Goal: Transaction & Acquisition: Download file/media

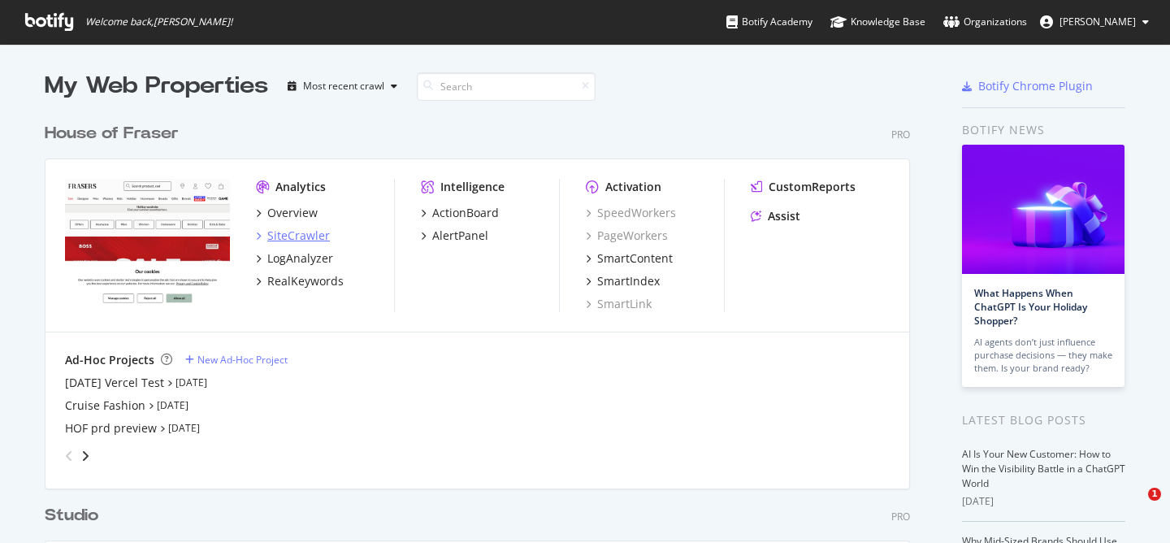
scroll to position [97, 0]
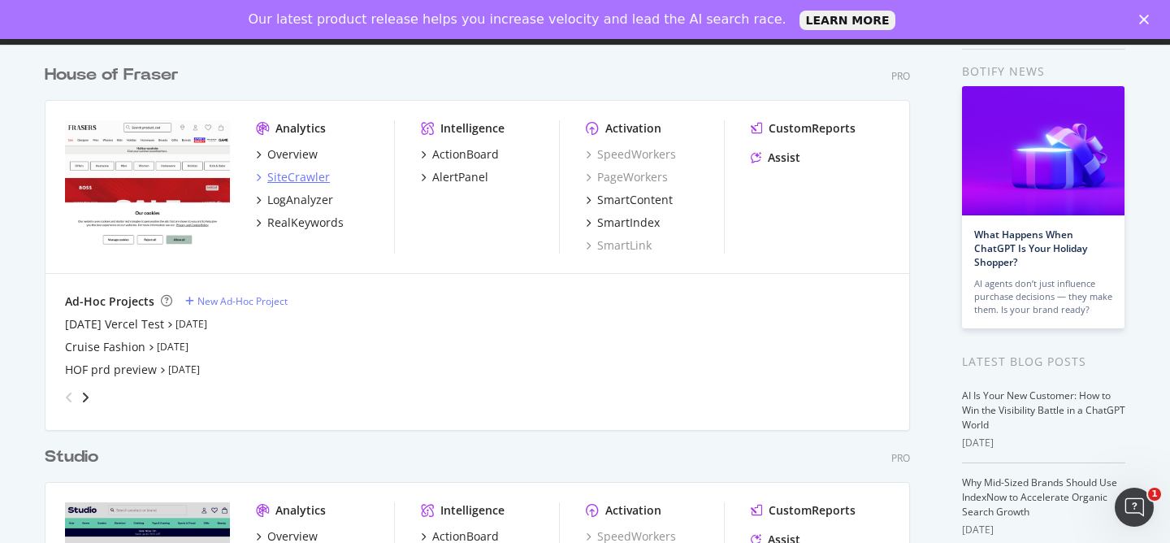
click at [290, 129] on div "Analytics" at bounding box center [300, 128] width 50 height 16
click at [279, 175] on div "SiteCrawler" at bounding box center [298, 177] width 63 height 16
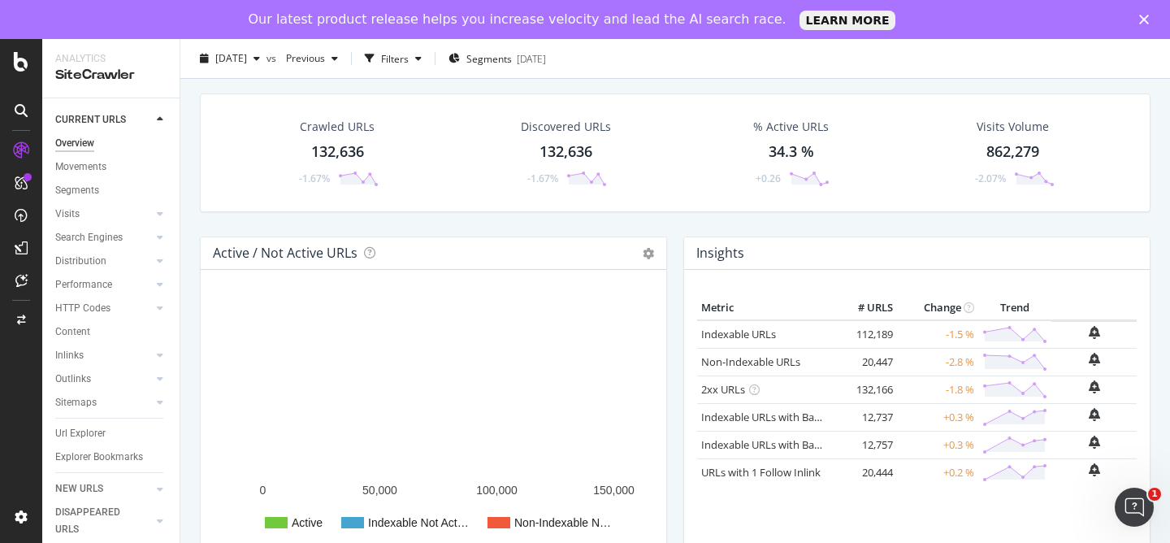
scroll to position [49, 0]
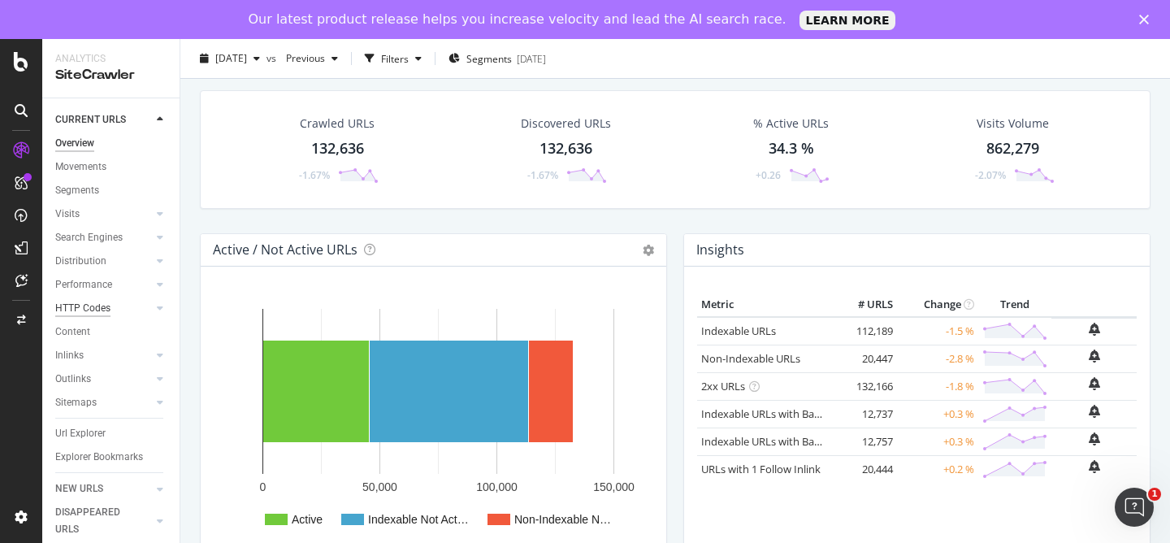
click at [64, 309] on div "HTTP Codes" at bounding box center [82, 308] width 55 height 17
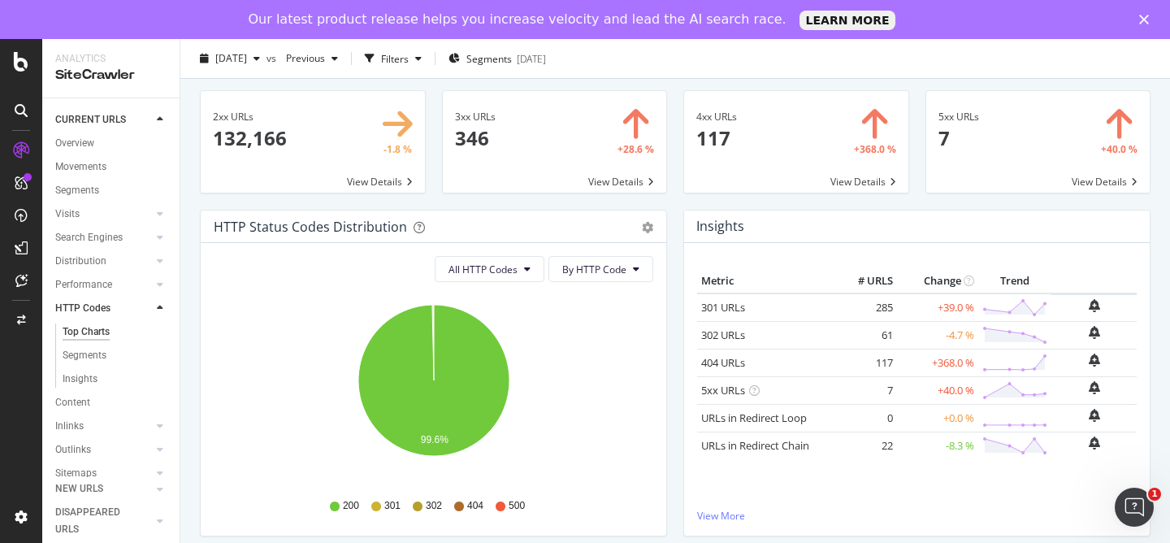
click at [539, 130] on span at bounding box center [555, 142] width 224 height 102
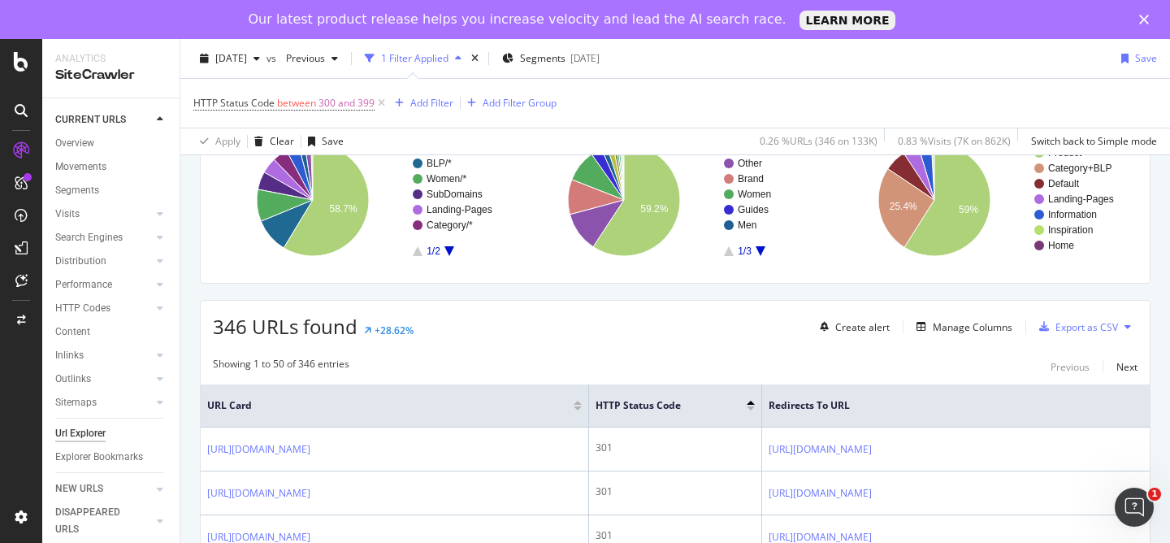
scroll to position [169, 0]
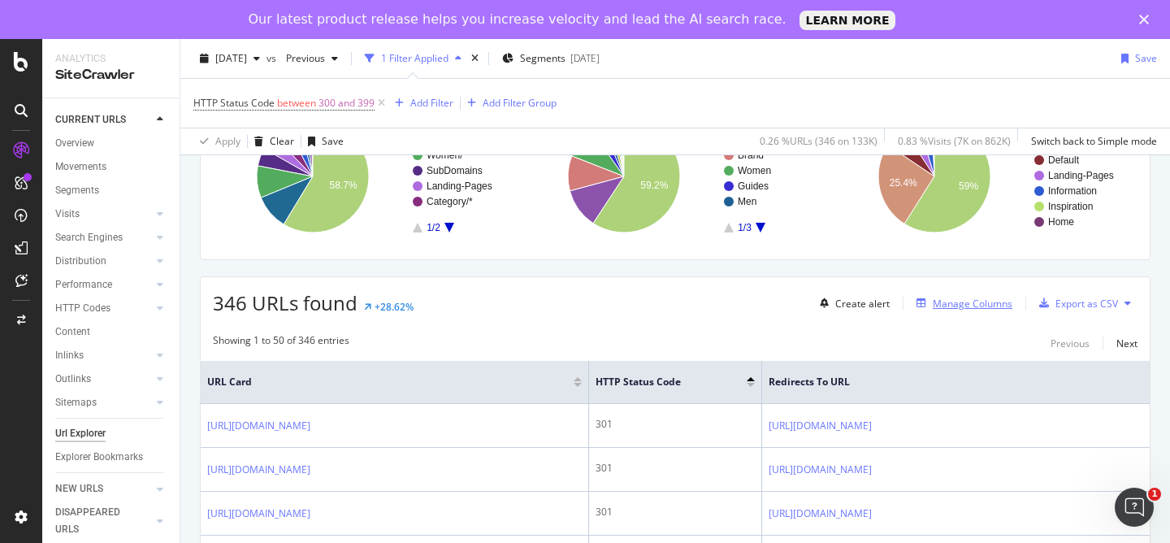
click at [958, 298] on div "Manage Columns" at bounding box center [973, 304] width 80 height 14
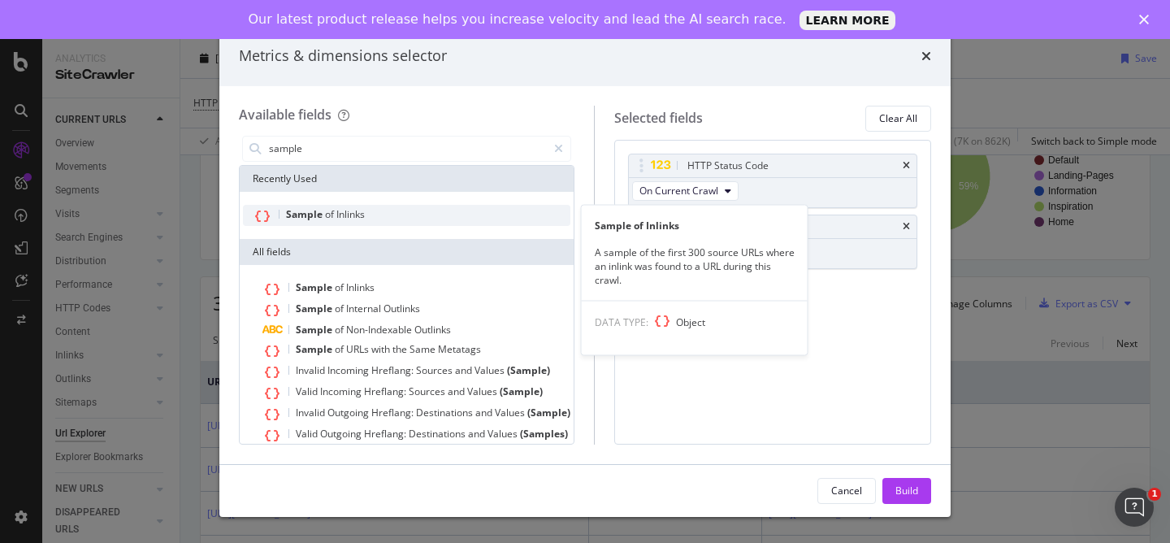
type input "sample"
click at [346, 205] on div "Sample of Inlinks" at bounding box center [406, 215] width 327 height 21
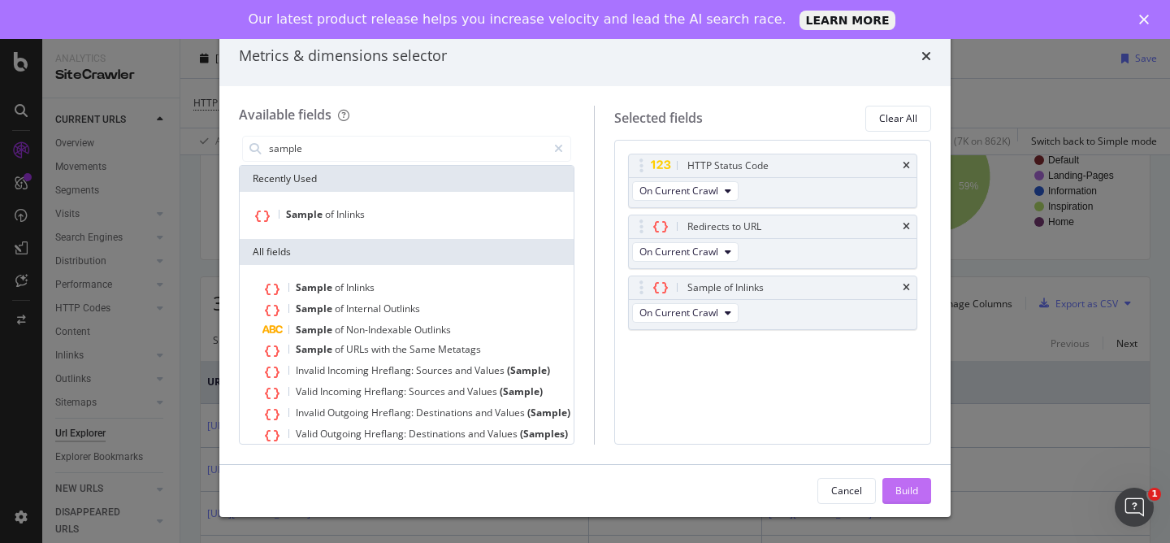
click at [908, 489] on div "Build" at bounding box center [906, 490] width 23 height 14
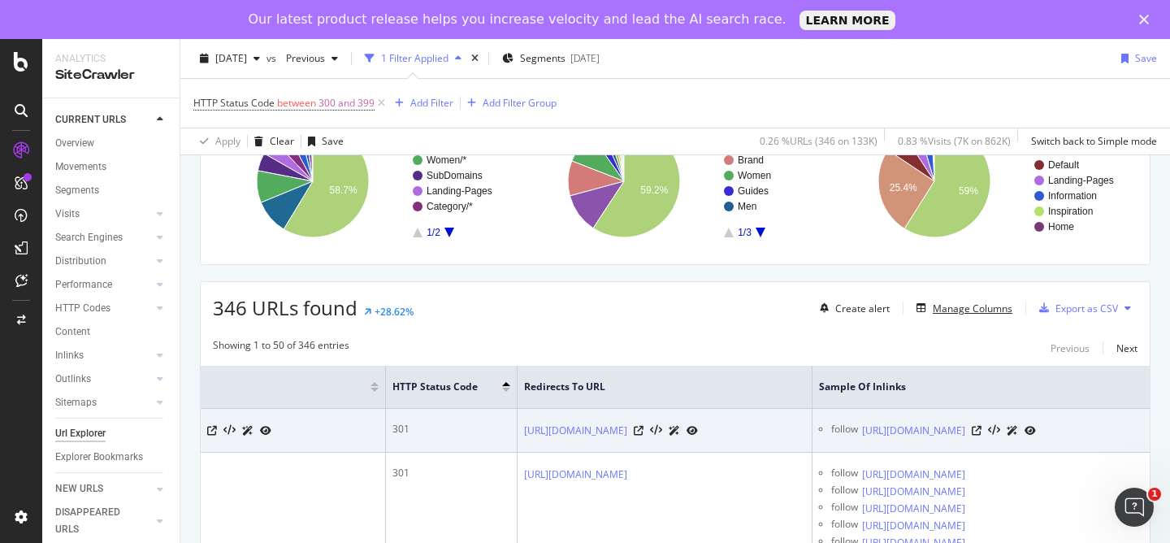
scroll to position [0, 400]
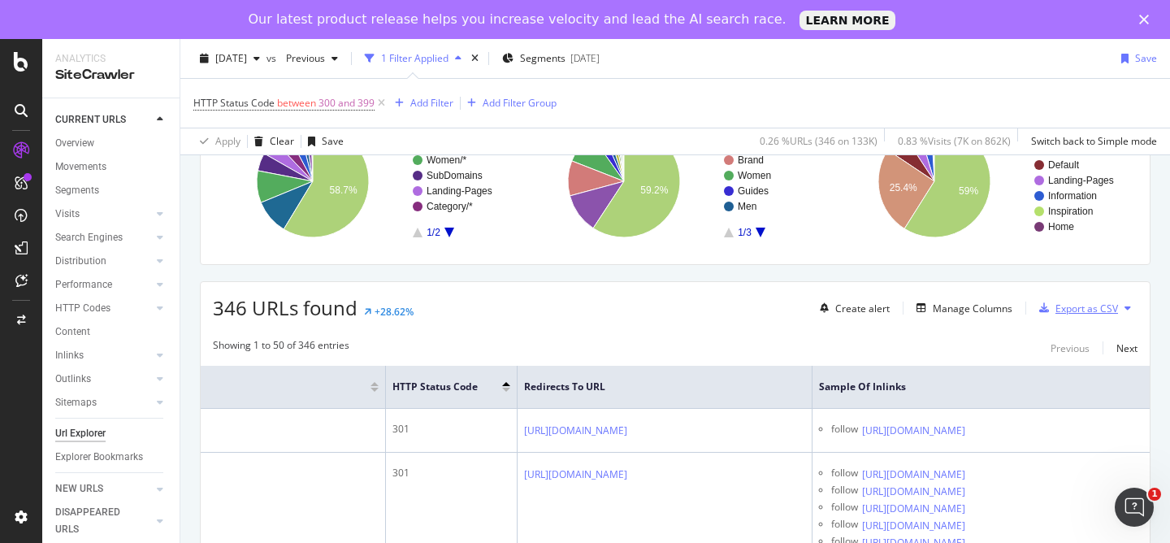
click at [1102, 306] on div "Export as CSV" at bounding box center [1086, 308] width 63 height 14
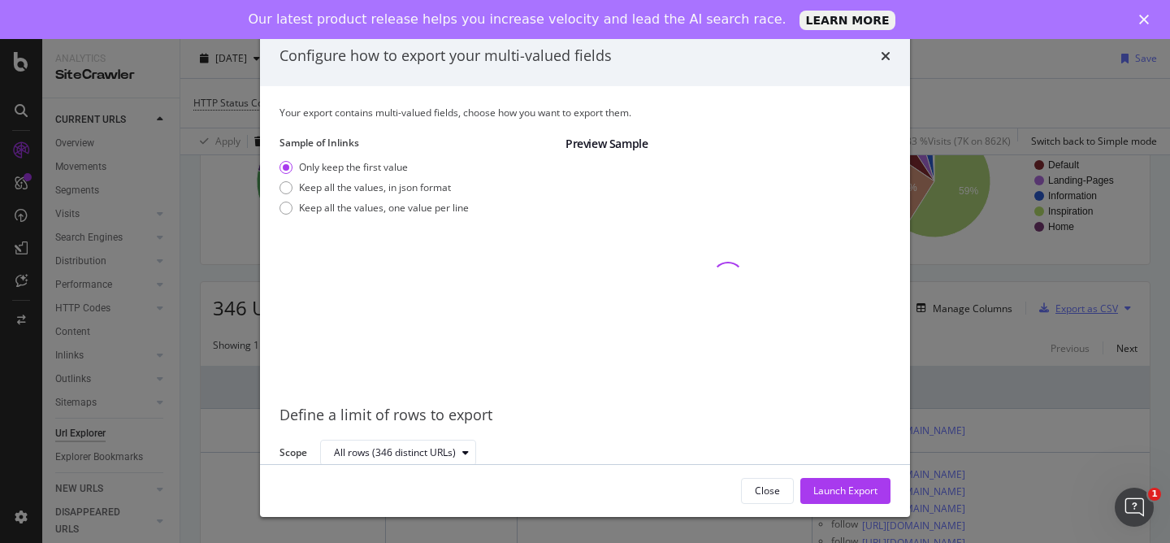
scroll to position [2, 0]
click at [427, 211] on div "Keep all the values, one value per line" at bounding box center [384, 206] width 170 height 14
click at [849, 496] on div "Launch Export" at bounding box center [845, 490] width 64 height 14
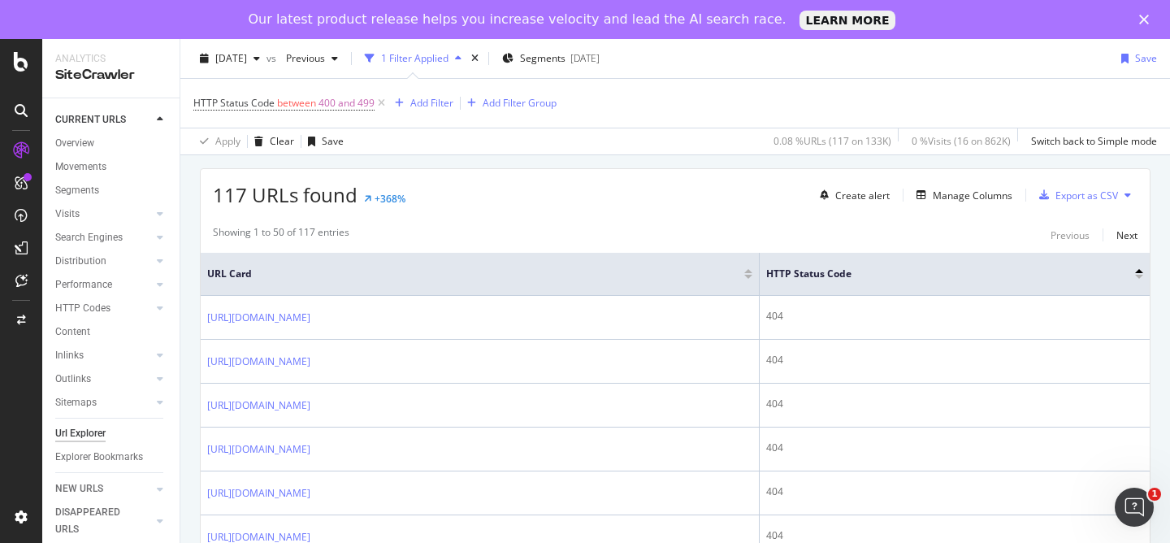
scroll to position [274, 0]
click at [959, 193] on div "Manage Columns" at bounding box center [973, 199] width 80 height 14
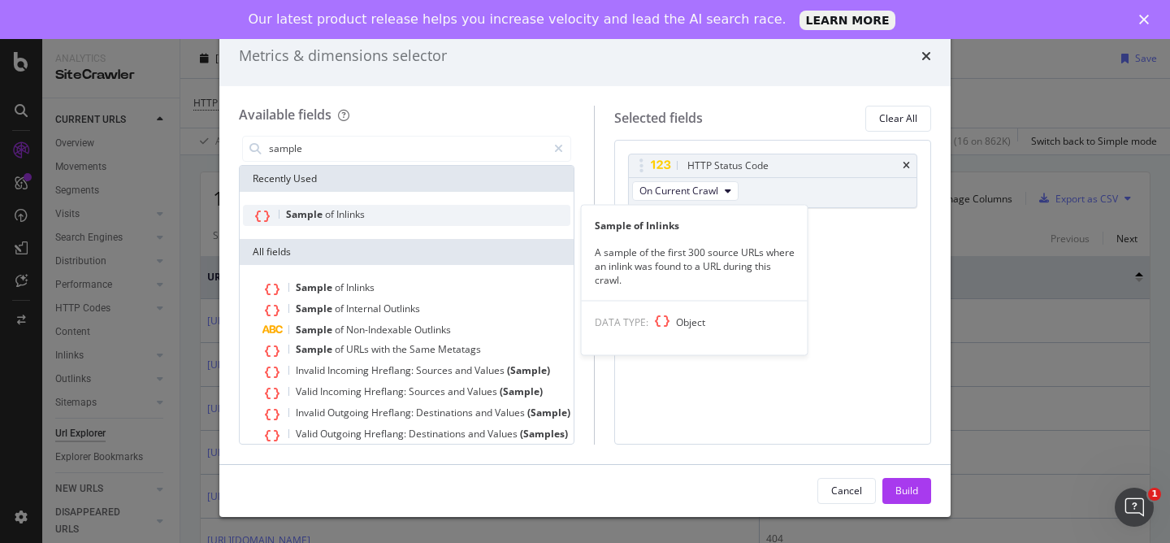
type input "sample"
click at [372, 211] on div "Sample of Inlinks" at bounding box center [406, 215] width 327 height 21
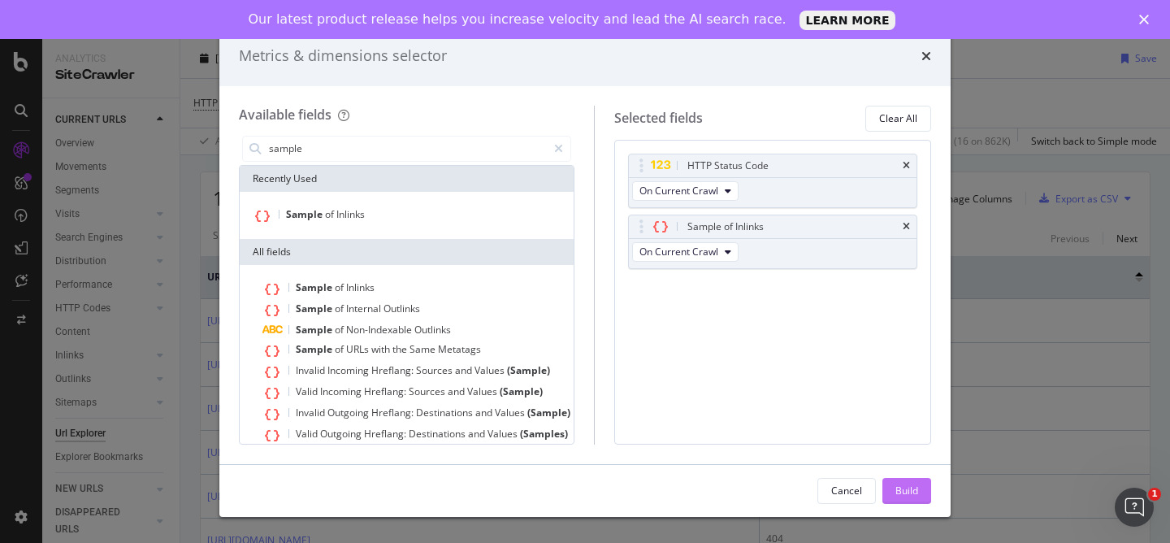
click at [903, 497] on div "Build" at bounding box center [906, 490] width 23 height 14
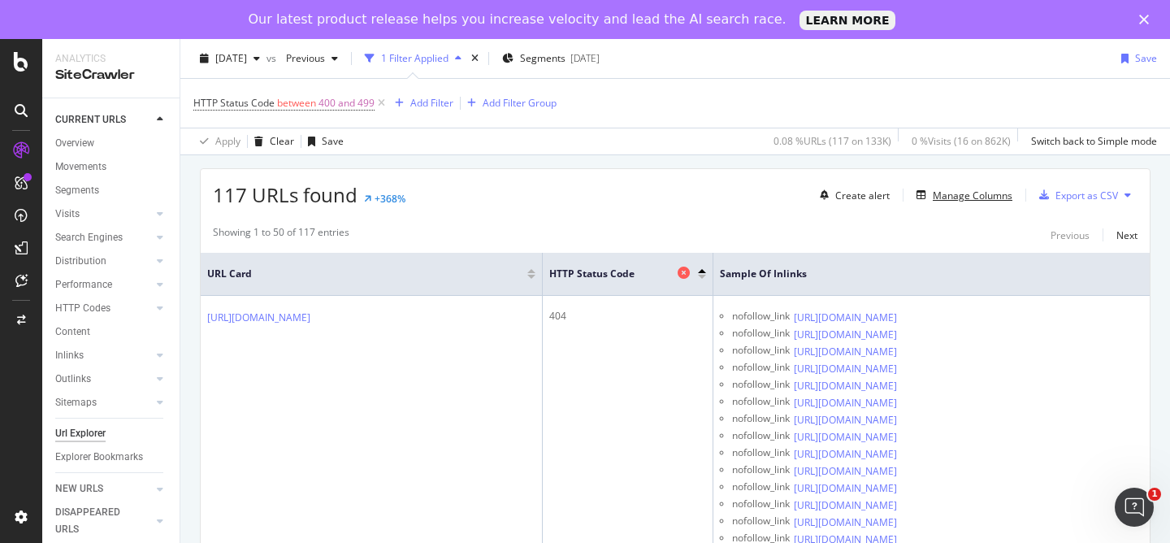
scroll to position [271, 0]
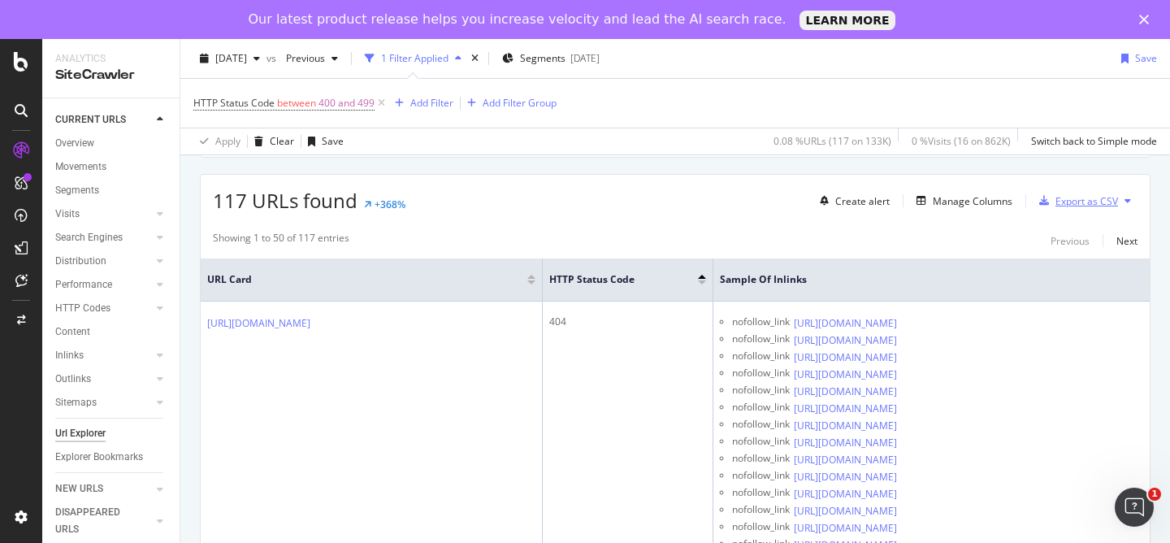
click at [1066, 203] on div "Export as CSV" at bounding box center [1086, 201] width 63 height 14
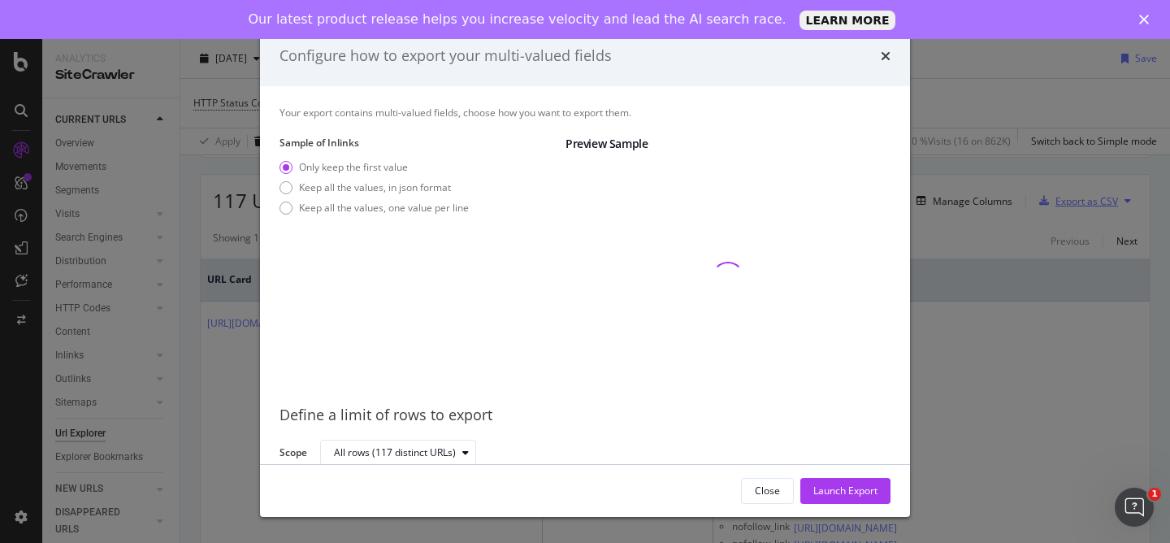
scroll to position [2, 0]
click at [350, 206] on div "Keep all the values, one value per line" at bounding box center [384, 206] width 170 height 14
click at [854, 492] on div "Launch Export" at bounding box center [845, 490] width 64 height 14
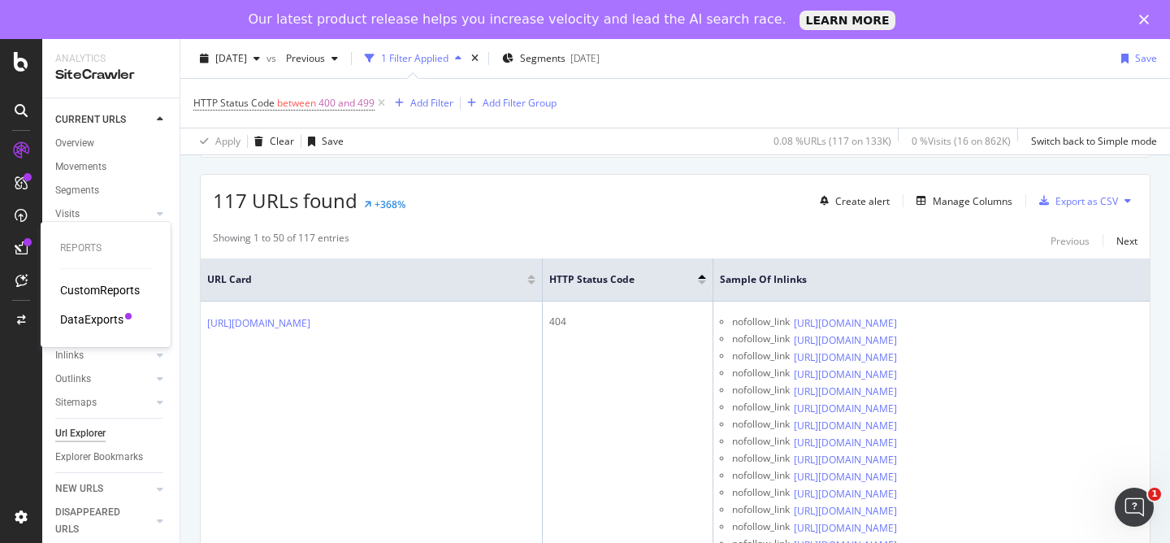
click at [112, 323] on div "DataExports" at bounding box center [91, 319] width 63 height 16
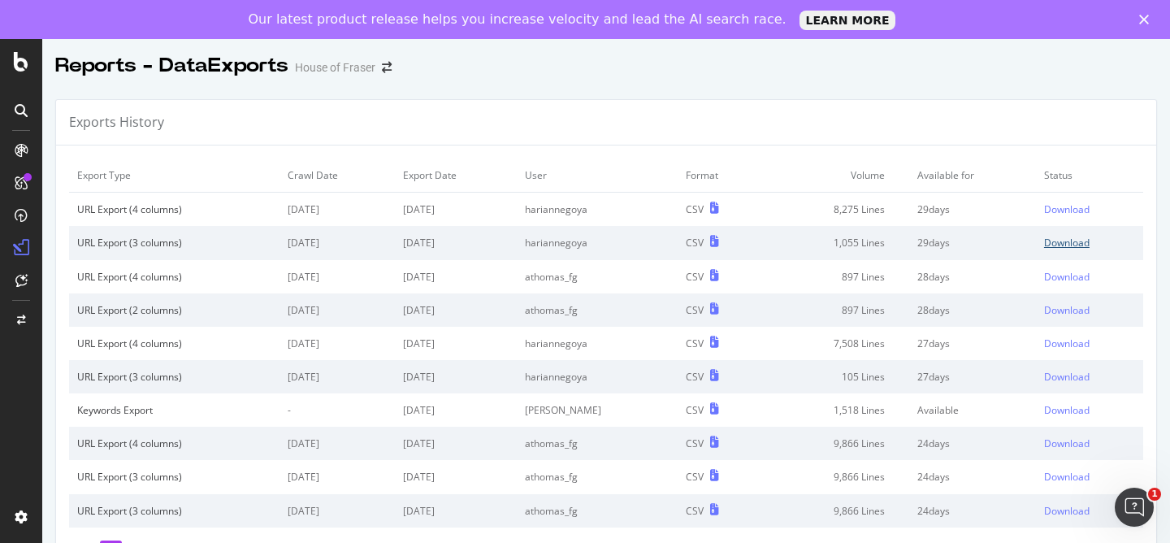
click at [1076, 239] on div "Download" at bounding box center [1066, 243] width 45 height 14
click at [1076, 207] on div "Download" at bounding box center [1066, 209] width 45 height 14
